Goal: Find contact information: Obtain details needed to contact an individual or organization

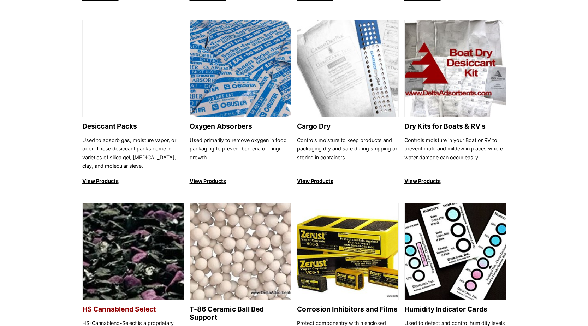
scroll to position [565, 0]
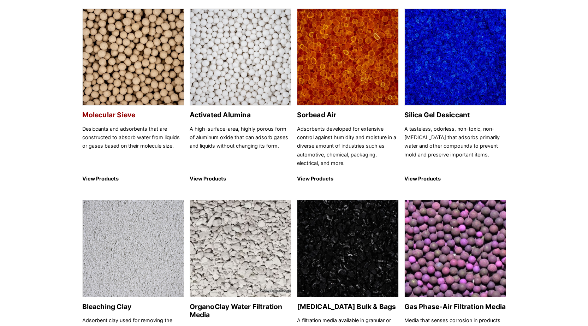
scroll to position [0, 0]
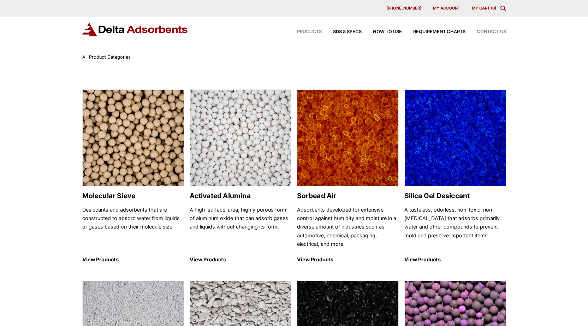
click at [491, 33] on span "Contact Us" at bounding box center [490, 32] width 29 height 5
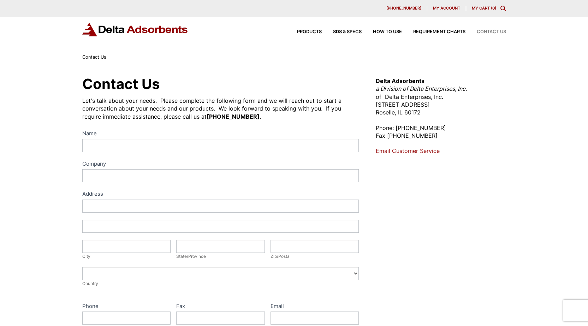
click at [558, 110] on div "Contact Us Let's talk about your needs. Please complete the following form and …" at bounding box center [294, 255] width 588 height 388
click at [484, 127] on p "Phone: [PHONE_NUMBER] Fax [PHONE_NUMBER]" at bounding box center [441, 132] width 130 height 16
click at [289, 161] on label "Company" at bounding box center [220, 164] width 277 height 10
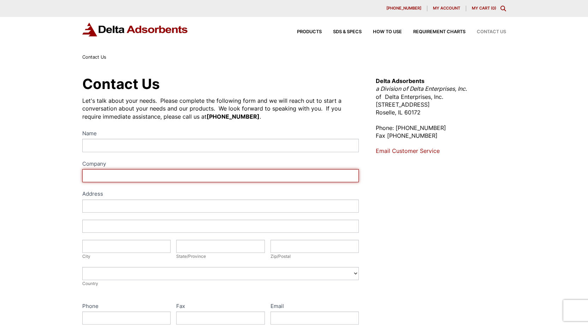
click at [289, 169] on input "Company" at bounding box center [220, 175] width 277 height 13
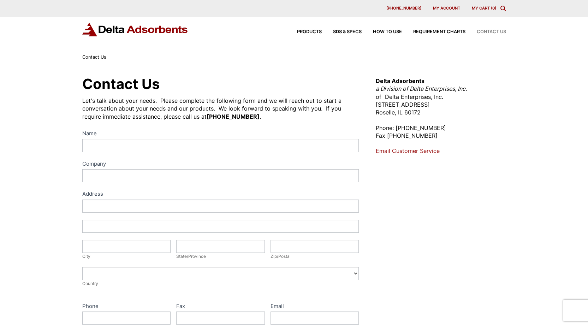
click at [241, 105] on div "Let's talk about your needs. Please complete the following form and we will rea…" at bounding box center [220, 109] width 277 height 24
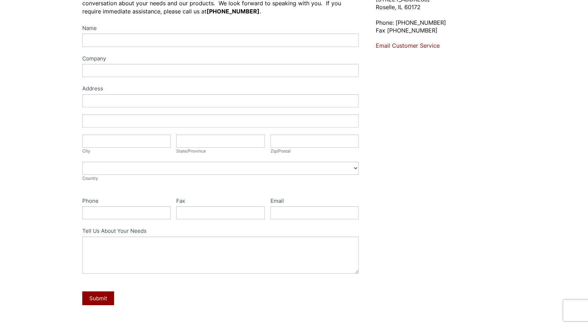
scroll to position [35, 0]
